Goal: Information Seeking & Learning: Learn about a topic

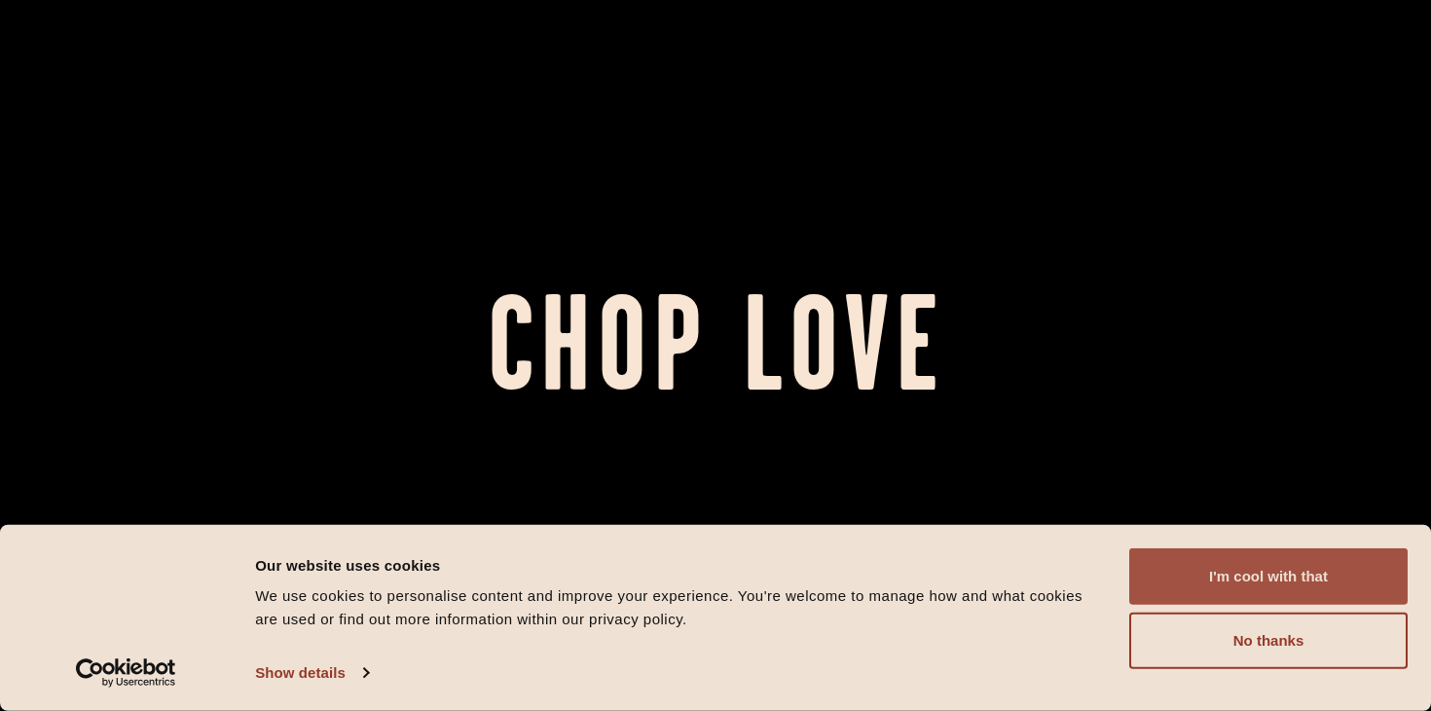
click at [1307, 577] on button "I'm cool with that" at bounding box center [1269, 576] width 278 height 56
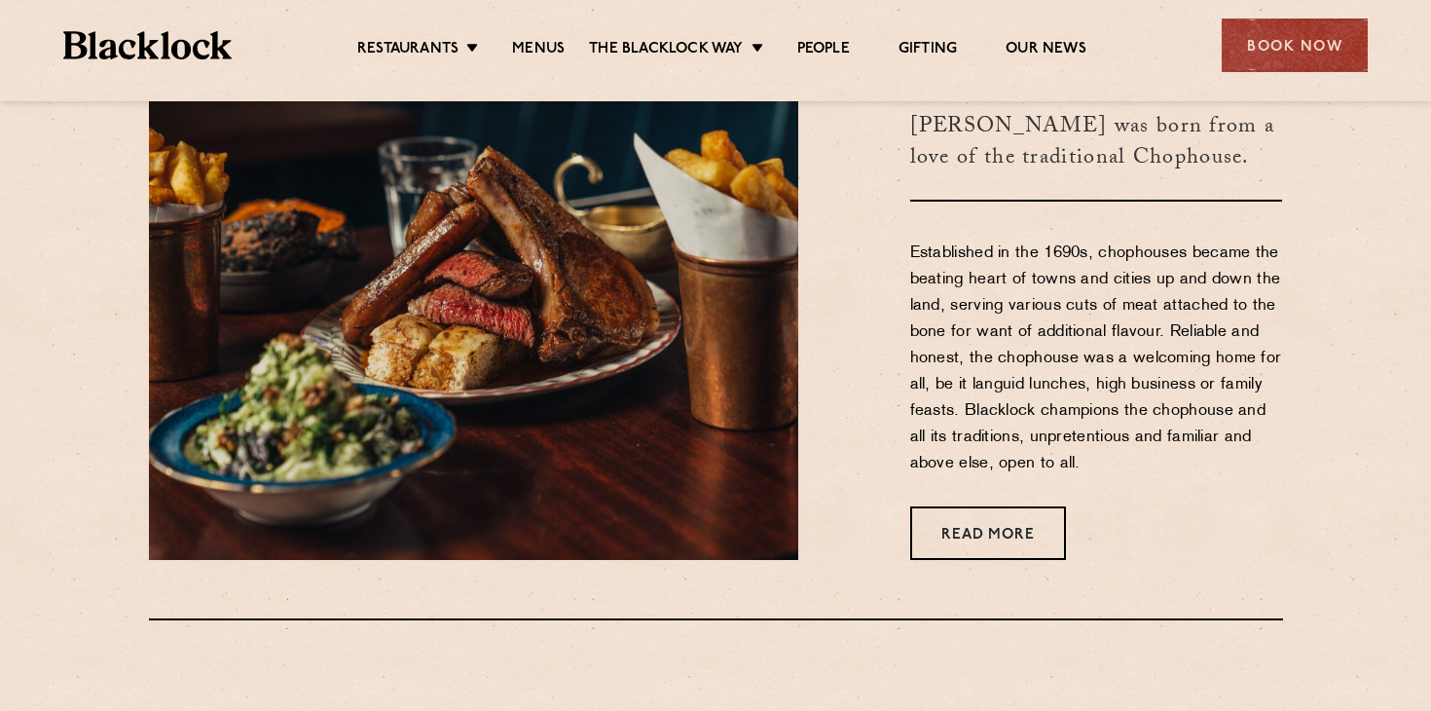
scroll to position [763, 0]
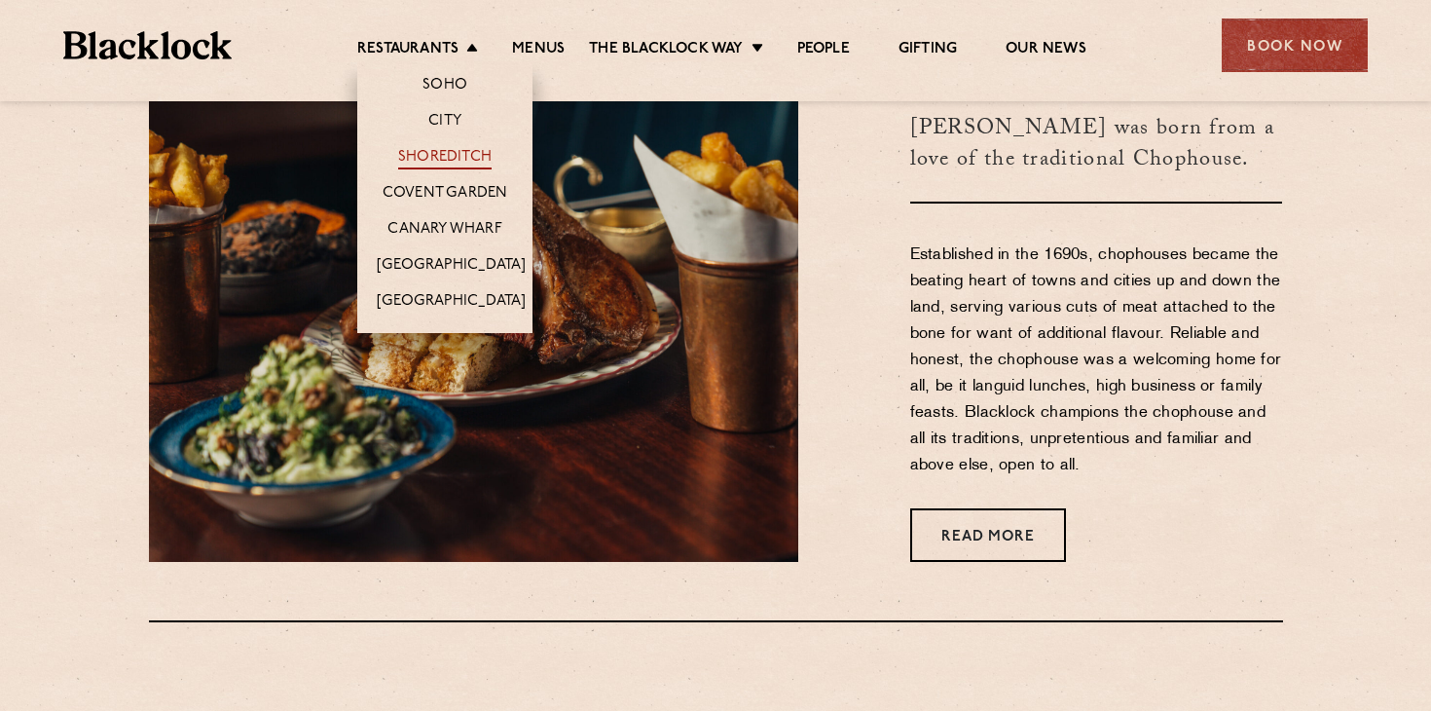
click at [455, 157] on link "Shoreditch" at bounding box center [444, 158] width 93 height 21
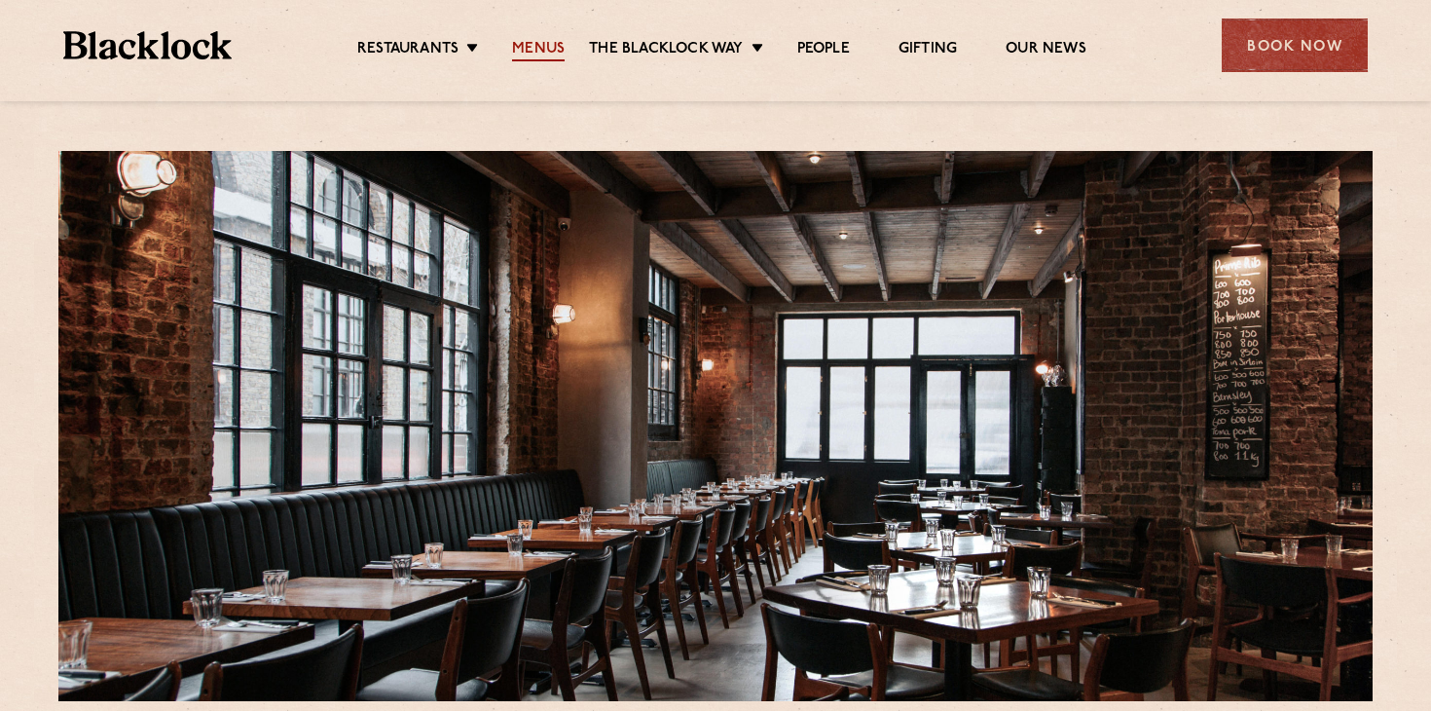
click at [539, 43] on link "Menus" at bounding box center [538, 50] width 53 height 21
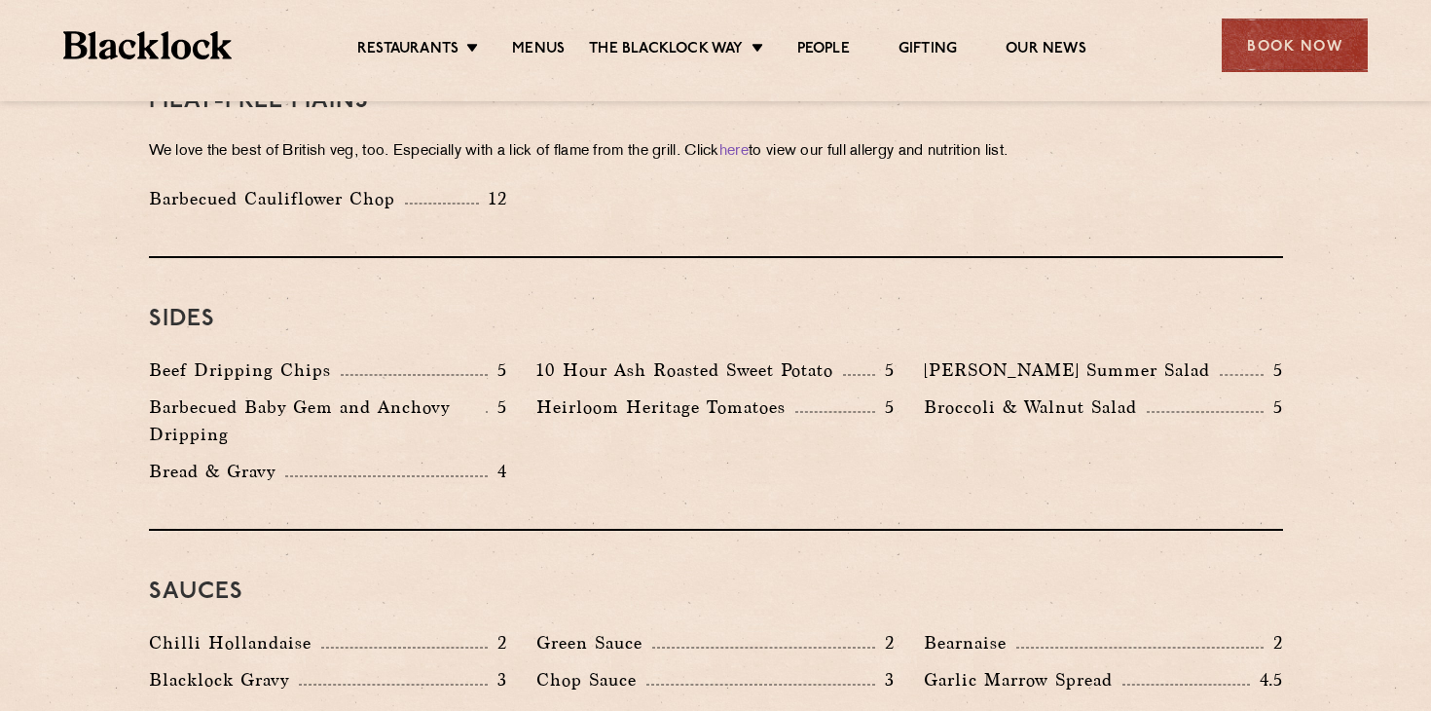
scroll to position [2786, 0]
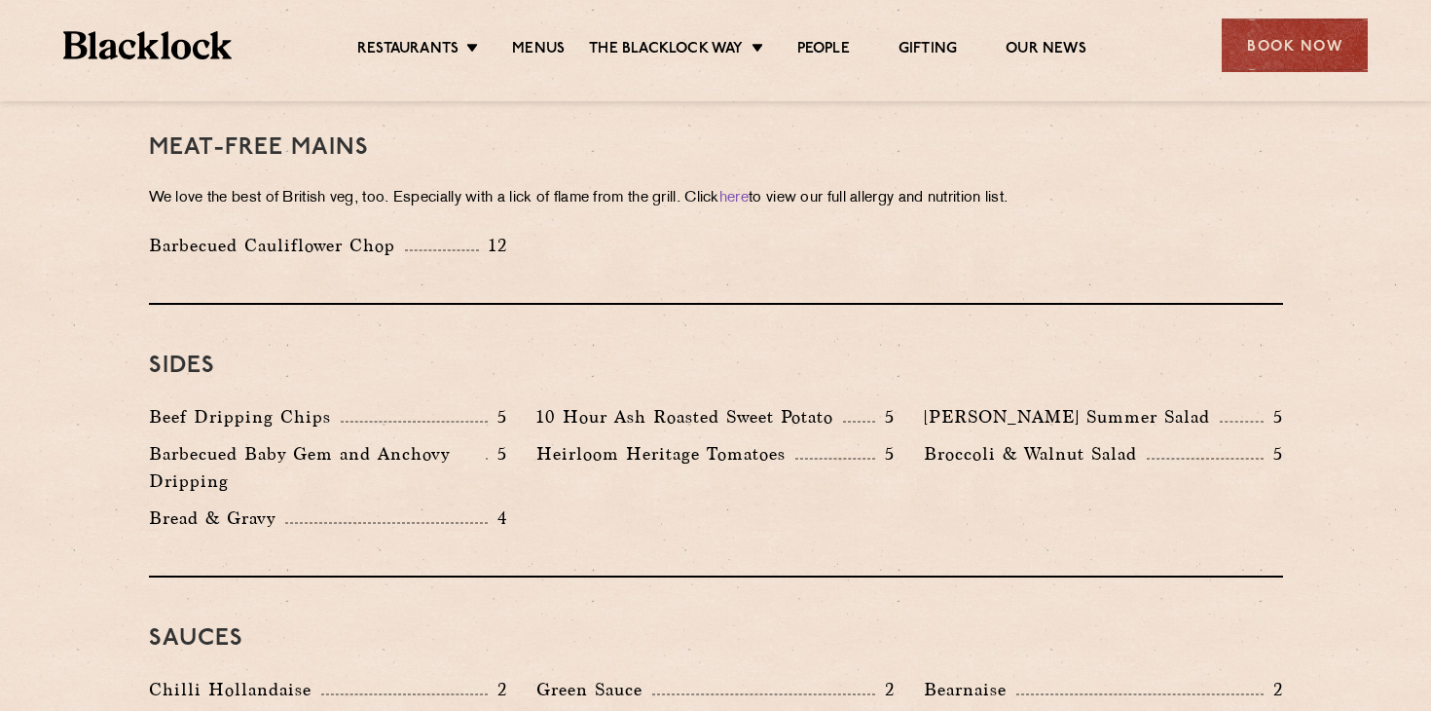
click at [684, 440] on div "Heirloom Heritage Tomatoes 5" at bounding box center [716, 472] width 388 height 64
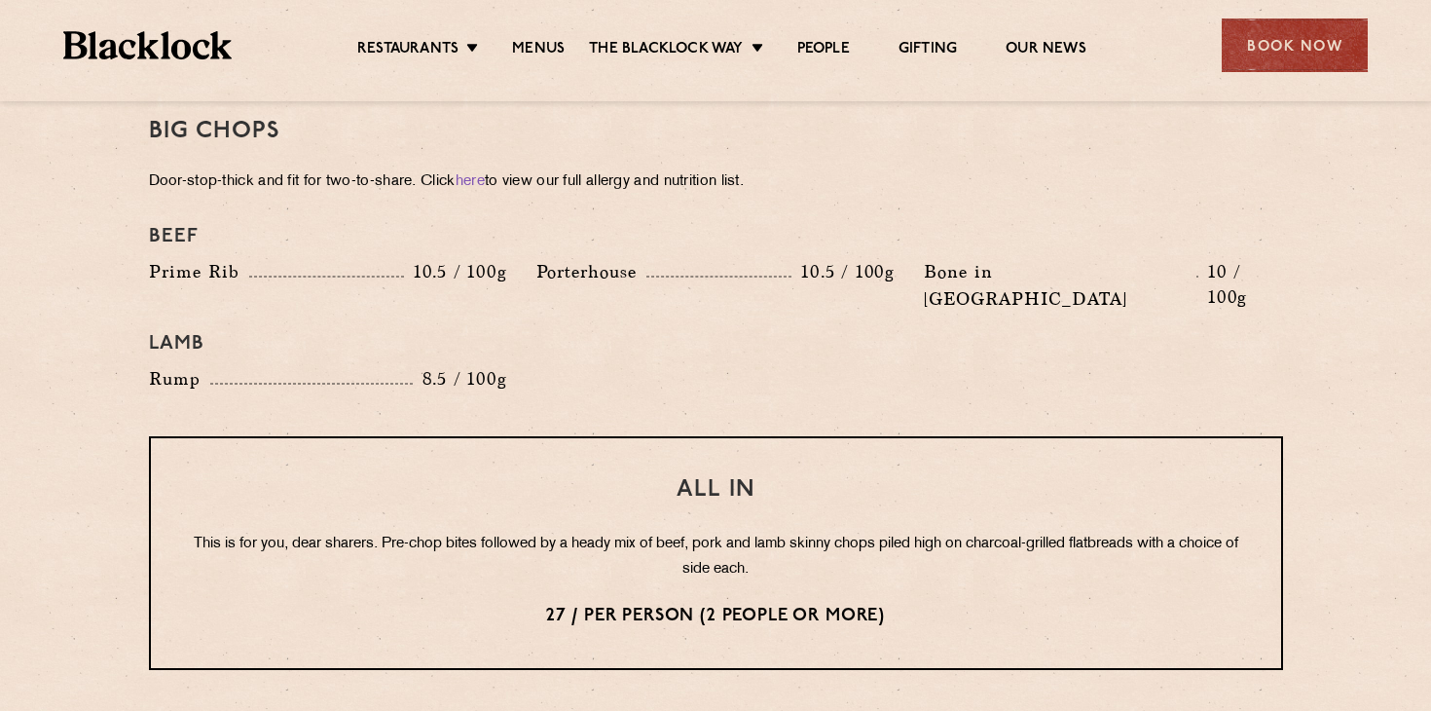
scroll to position [2206, 0]
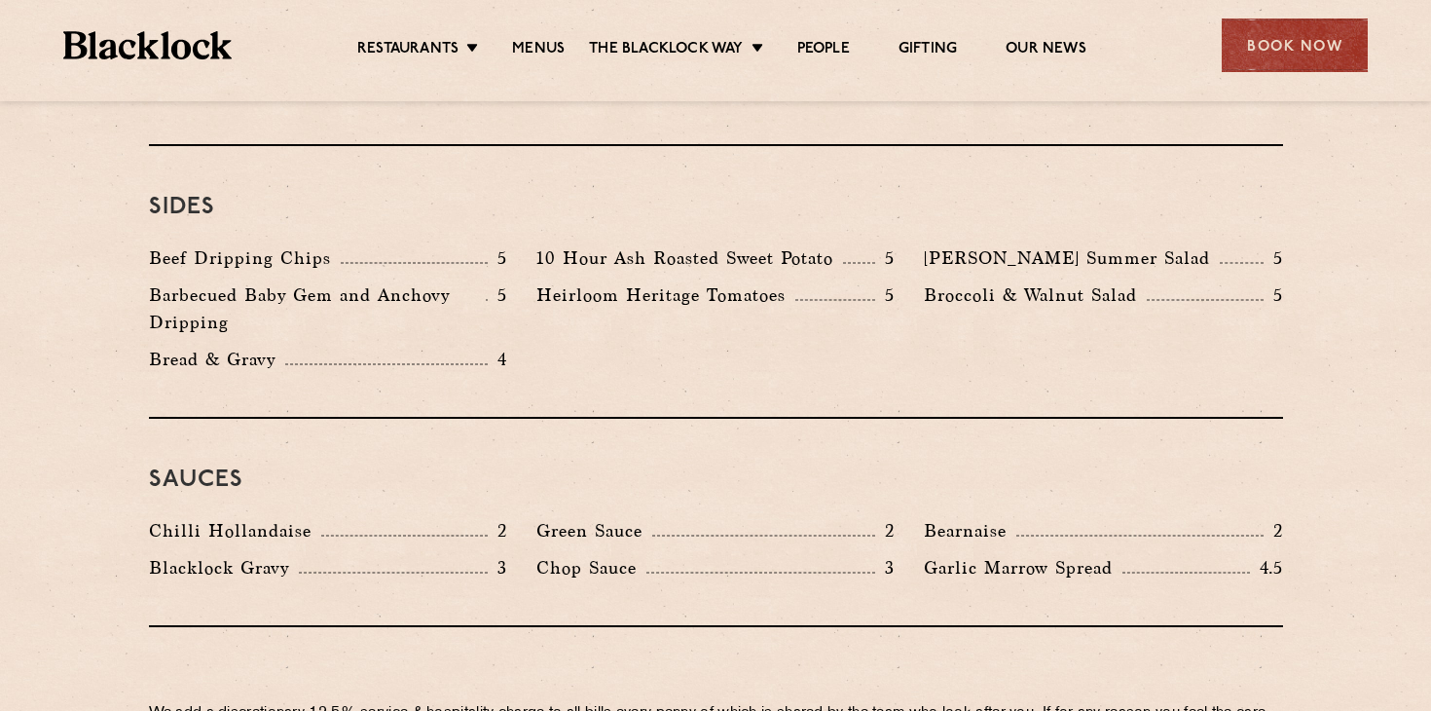
scroll to position [2936, 0]
